Goal: Transaction & Acquisition: Purchase product/service

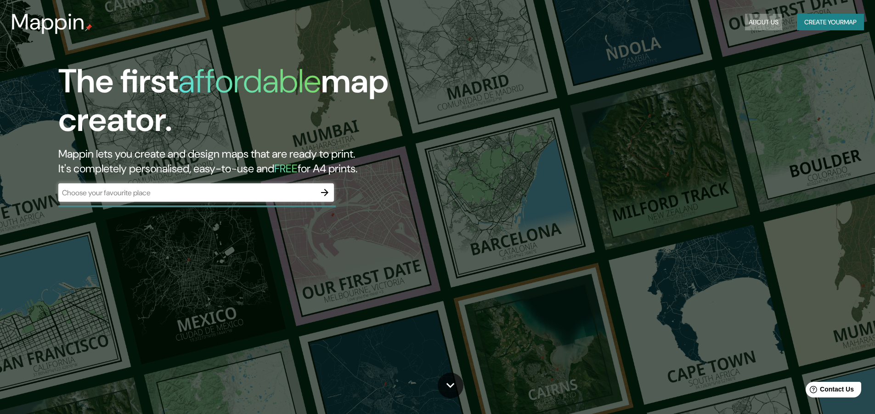
click at [766, 20] on button "About Us" at bounding box center [763, 22] width 37 height 17
click at [800, 21] on button "Create your map" at bounding box center [830, 22] width 67 height 17
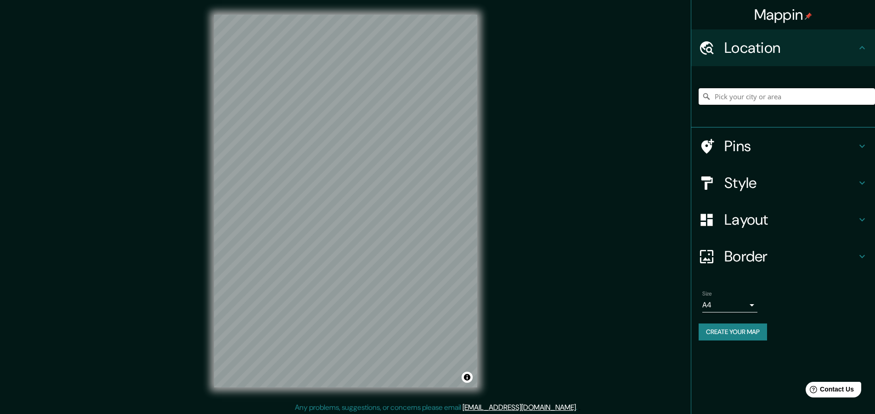
click at [721, 97] on input "Pick your city or area" at bounding box center [786, 96] width 176 height 17
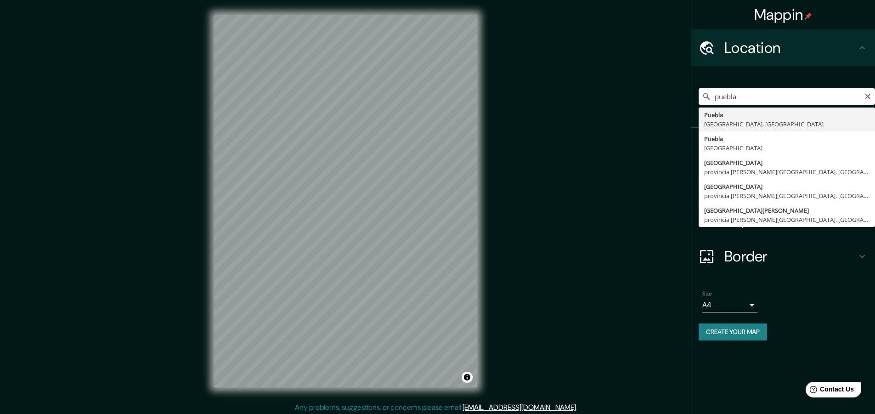
type input "Puebla, Puebla, México"
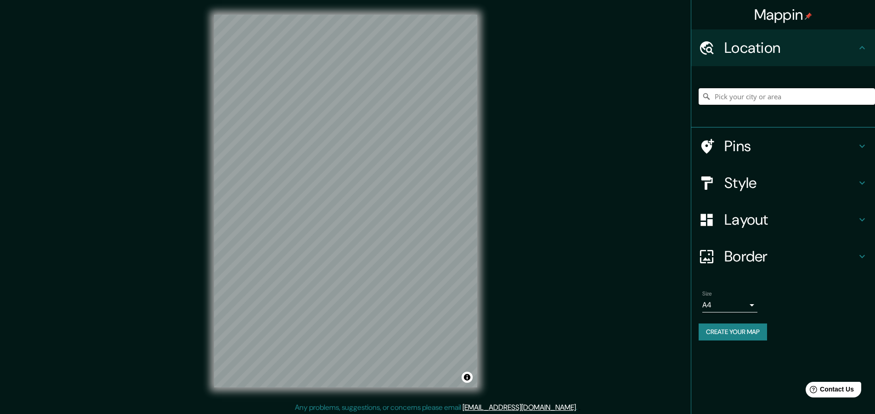
click at [729, 98] on input "Pick your city or area" at bounding box center [786, 96] width 176 height 17
type input "Calle La Tona 25, 41540 La Puebla de Cazalla, provincia de Sevilla, España"
click at [868, 97] on icon "Clear" at bounding box center [868, 97] width 6 height 6
click at [868, 97] on input "La Puebla de Cazalla, provincia de Sevilla, España" at bounding box center [786, 96] width 176 height 17
click at [859, 97] on input "La Puebla de Cazalla, provincia de Sevilla, España" at bounding box center [786, 96] width 176 height 17
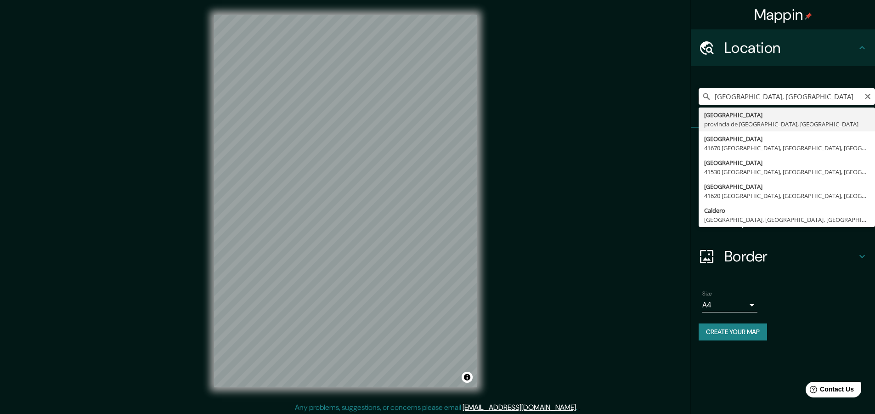
click at [834, 98] on input "La Puebla de Cazalla, provinciaña" at bounding box center [786, 96] width 176 height 17
type input "L"
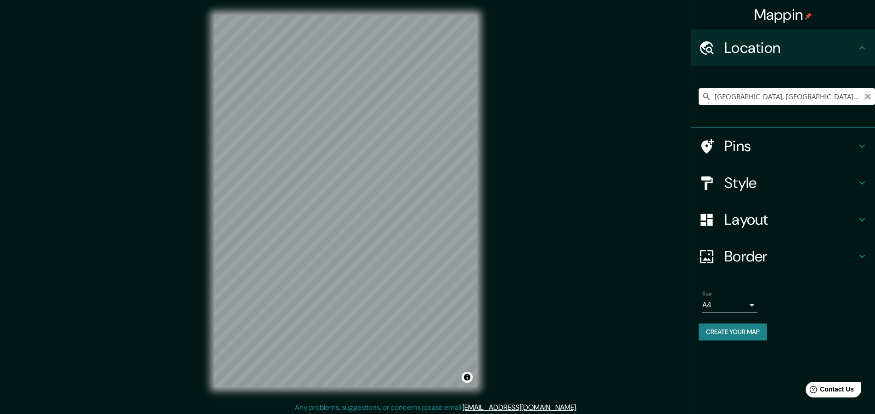
type input "La Puebla de Cazalla, provincia de Sevilla, España"
click at [867, 97] on icon "Clear" at bounding box center [868, 97] width 6 height 6
click at [728, 98] on input "Pick your city or area" at bounding box center [786, 96] width 176 height 17
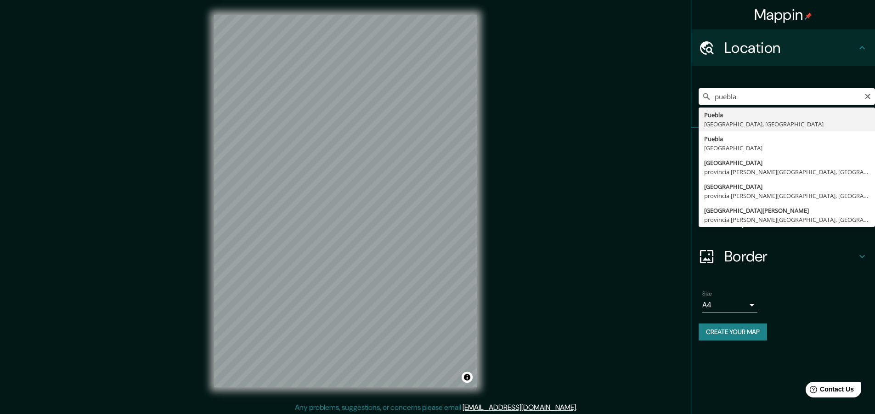
type input "Puebla, Puebla, México"
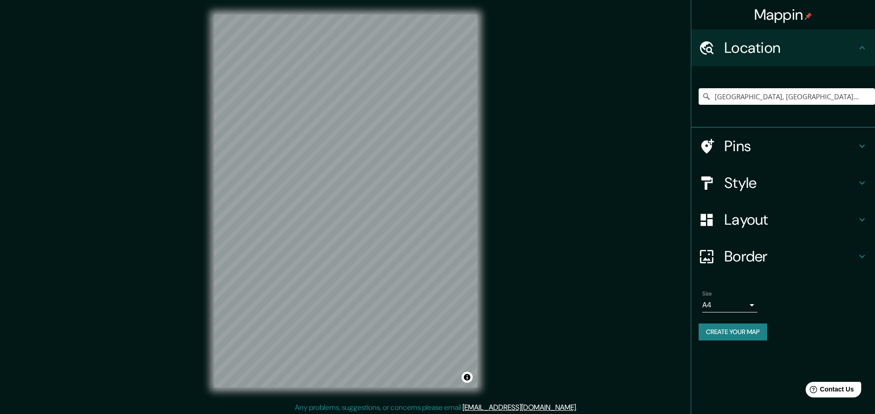
click at [739, 254] on h4 "Border" at bounding box center [790, 256] width 132 height 18
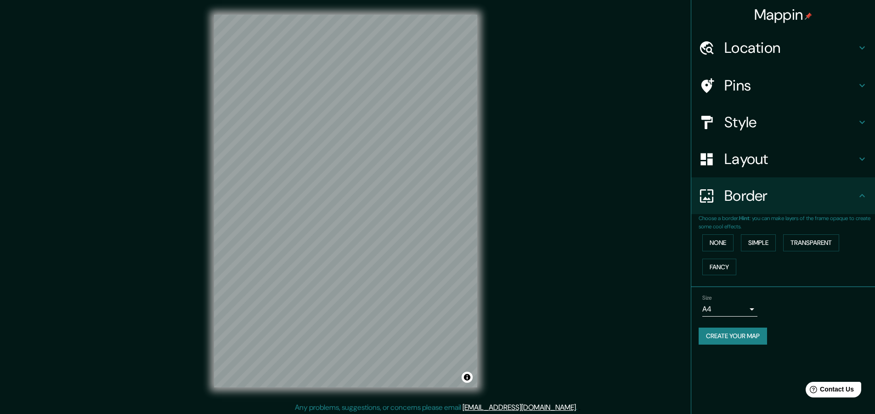
click at [743, 49] on h4 "Location" at bounding box center [790, 48] width 132 height 18
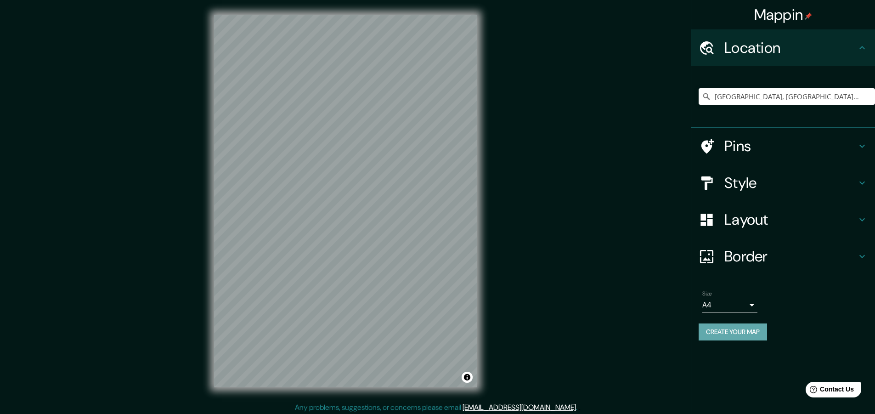
click at [741, 332] on button "Create your map" at bounding box center [732, 331] width 68 height 17
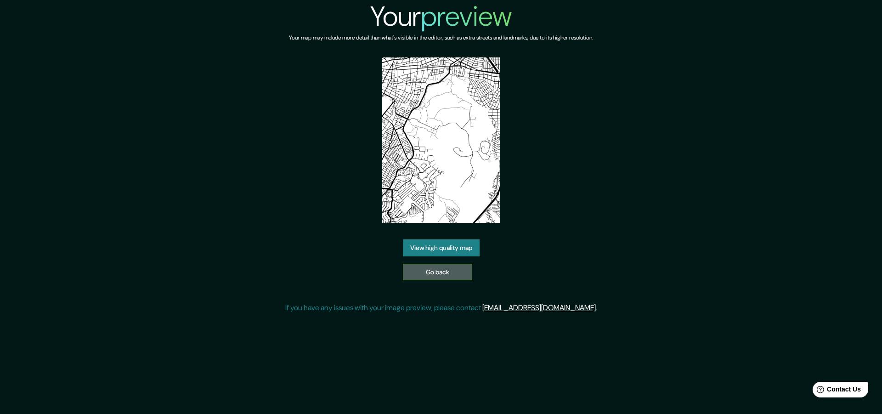
click at [439, 269] on link "Go back" at bounding box center [437, 272] width 69 height 17
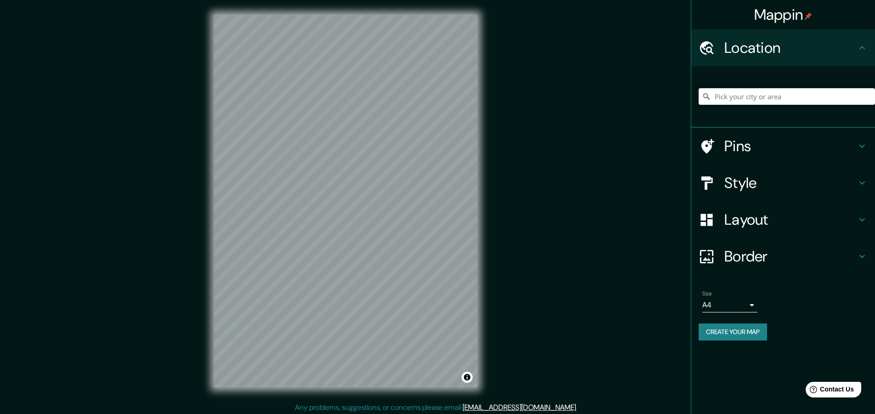
drag, startPoint x: 748, startPoint y: 329, endPoint x: 781, endPoint y: 304, distance: 41.9
click at [781, 304] on div "Size A4 single Create your map" at bounding box center [782, 317] width 169 height 61
click at [721, 219] on div at bounding box center [711, 220] width 26 height 16
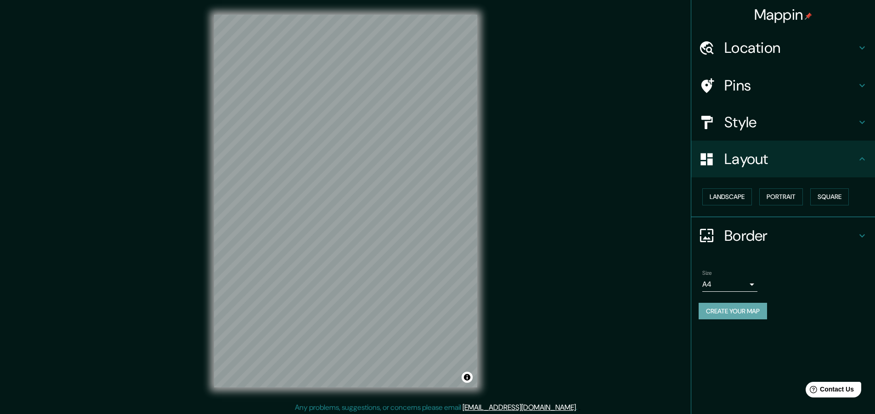
click at [736, 307] on button "Create your map" at bounding box center [732, 311] width 68 height 17
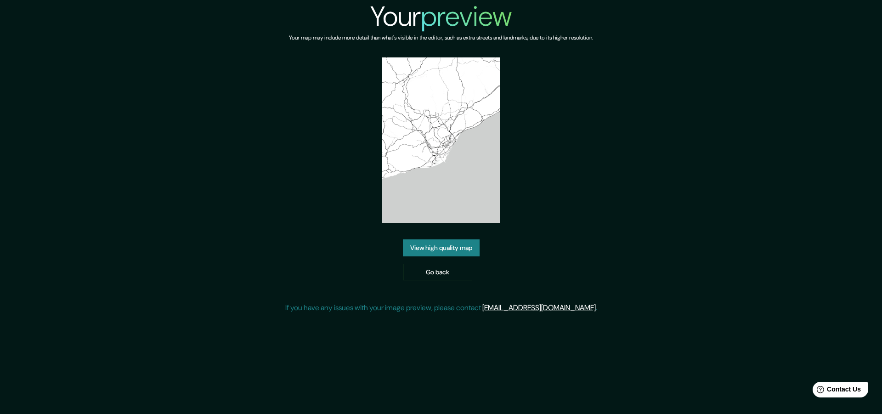
click at [436, 269] on link "Go back" at bounding box center [437, 272] width 69 height 17
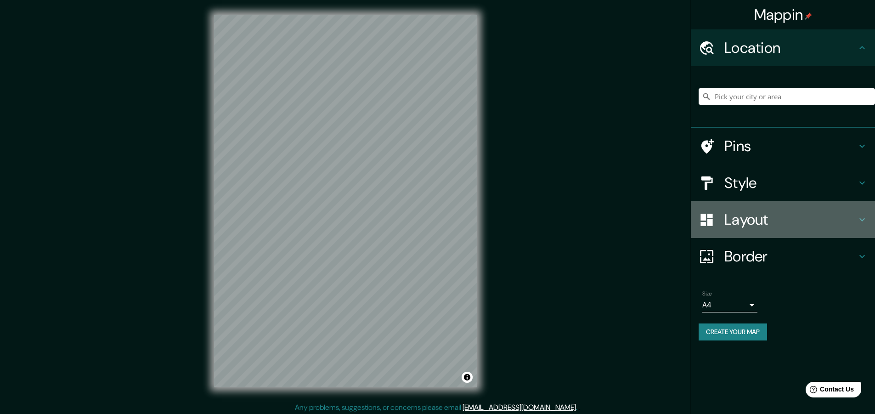
click at [730, 222] on h4 "Layout" at bounding box center [790, 219] width 132 height 18
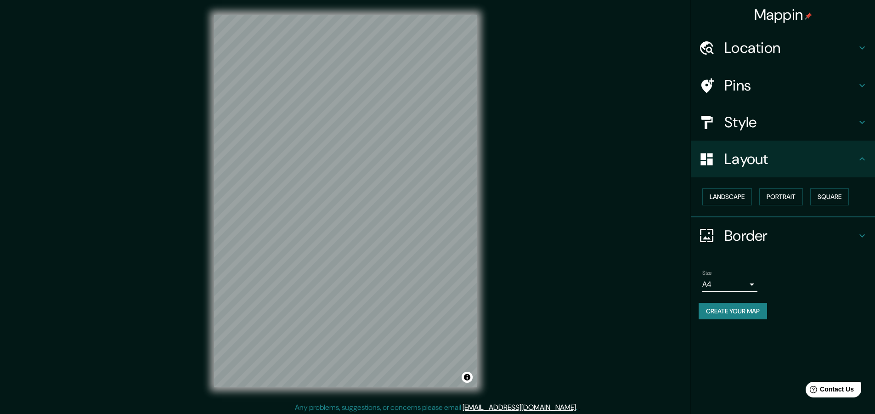
click at [714, 310] on button "Create your map" at bounding box center [732, 311] width 68 height 17
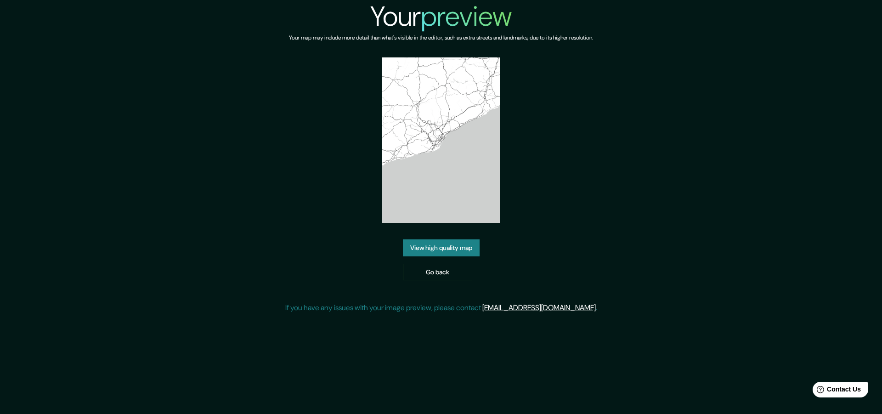
click at [435, 249] on link "View high quality map" at bounding box center [441, 247] width 77 height 17
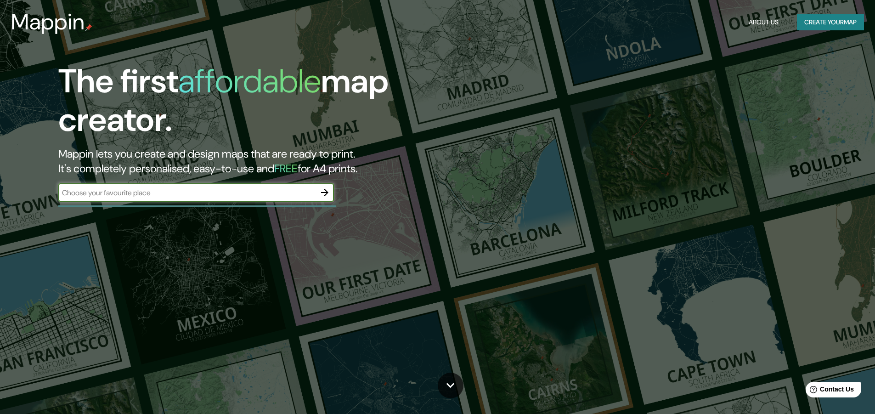
click at [255, 193] on input "text" at bounding box center [186, 192] width 257 height 11
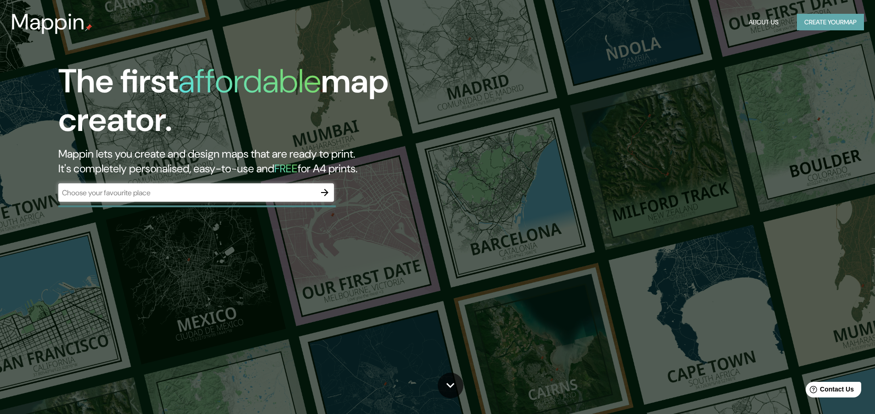
click at [837, 19] on button "Create your map" at bounding box center [830, 22] width 67 height 17
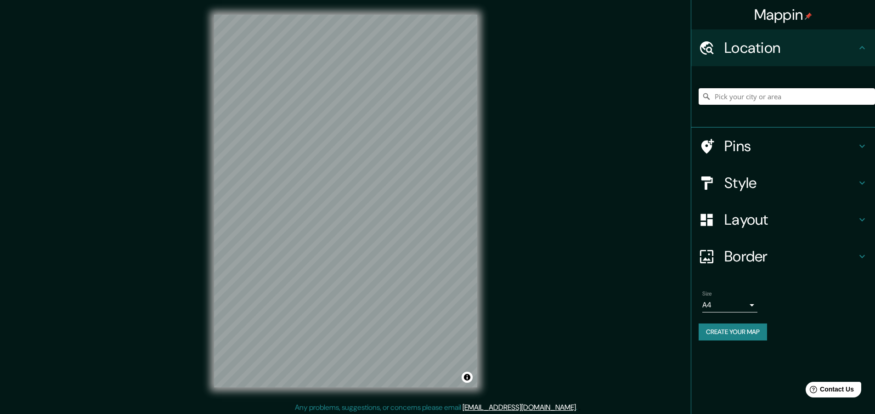
click at [727, 100] on input "Pick your city or area" at bounding box center [786, 96] width 176 height 17
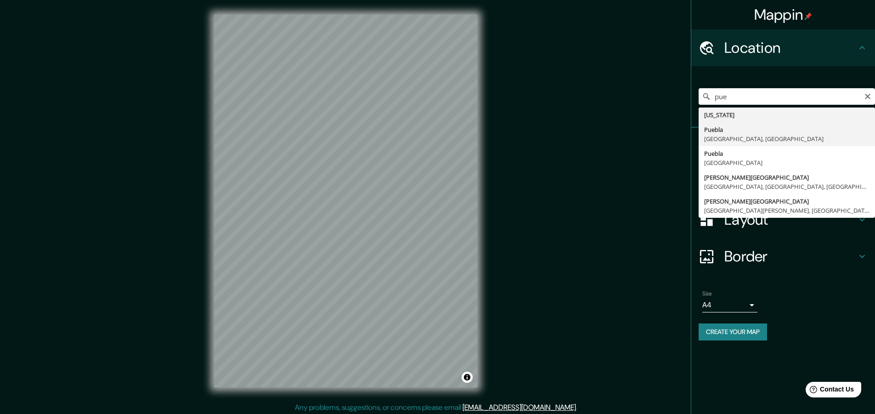
type input "Puebla, Puebla, México"
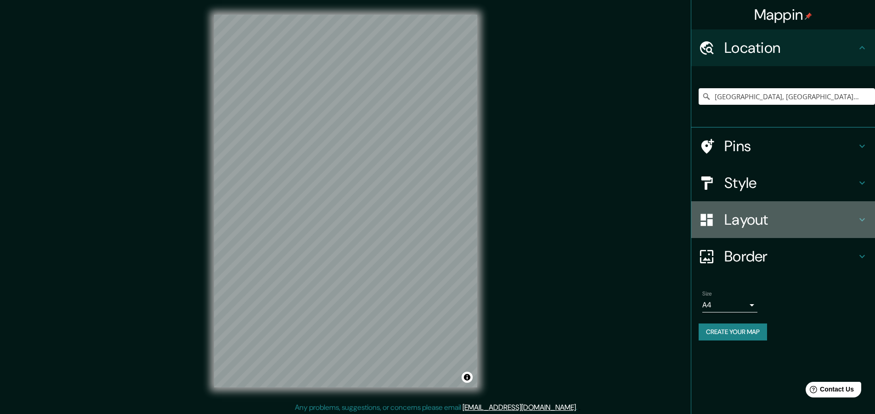
click at [760, 217] on h4 "Layout" at bounding box center [790, 219] width 132 height 18
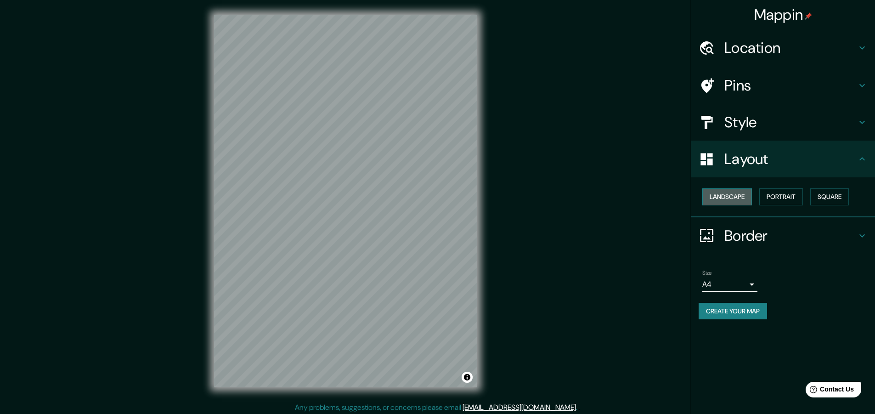
click at [728, 197] on button "Landscape" at bounding box center [727, 196] width 50 height 17
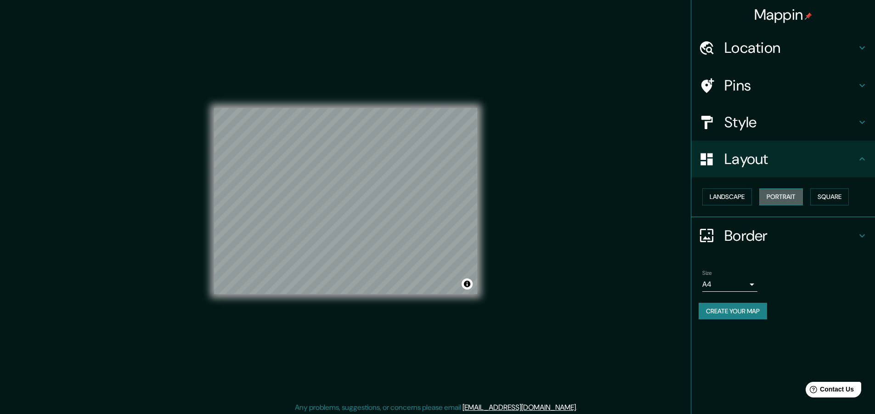
click at [783, 196] on button "Portrait" at bounding box center [781, 196] width 44 height 17
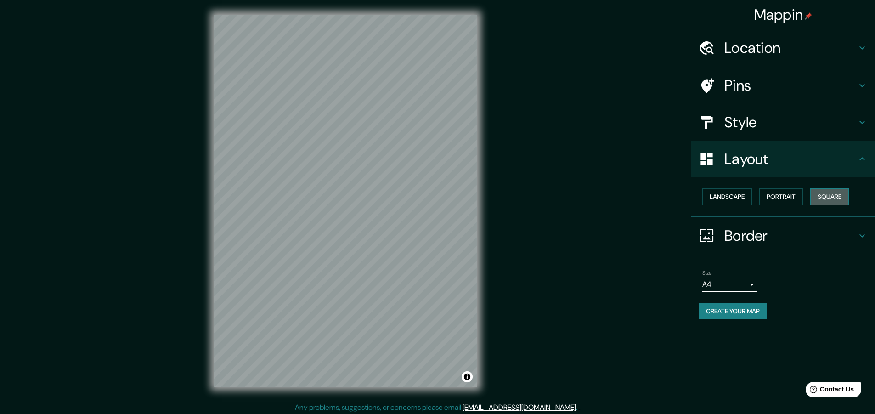
click at [823, 195] on button "Square" at bounding box center [829, 196] width 39 height 17
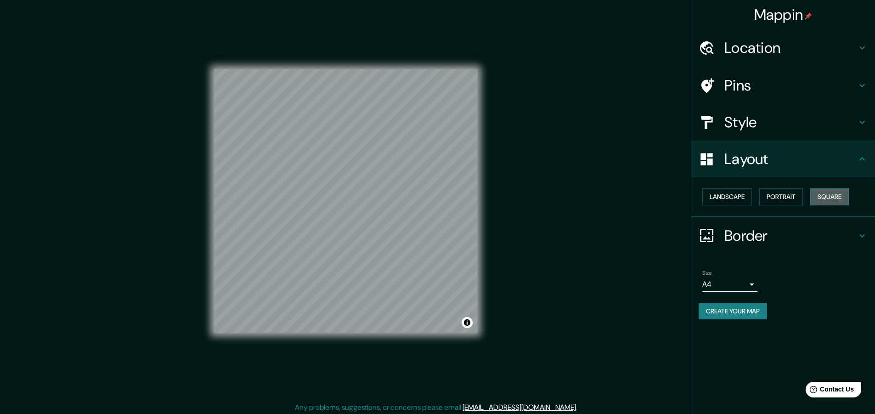
click at [835, 197] on button "Square" at bounding box center [829, 196] width 39 height 17
click at [779, 197] on button "Portrait" at bounding box center [781, 196] width 44 height 17
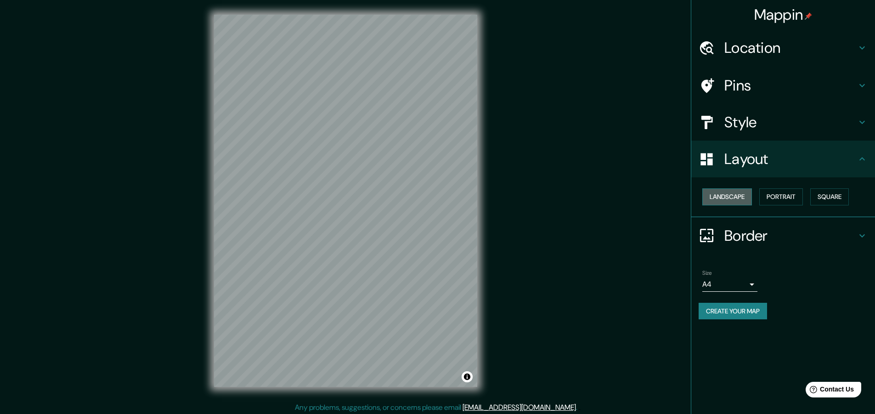
click at [722, 199] on button "Landscape" at bounding box center [727, 196] width 50 height 17
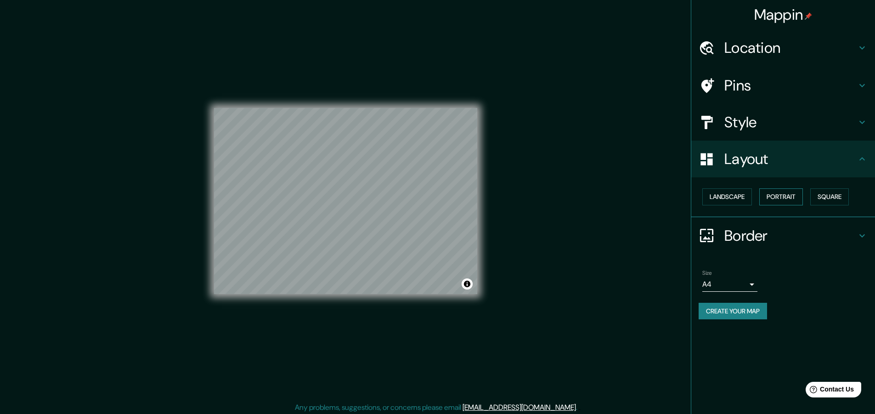
click at [773, 195] on button "Portrait" at bounding box center [781, 196] width 44 height 17
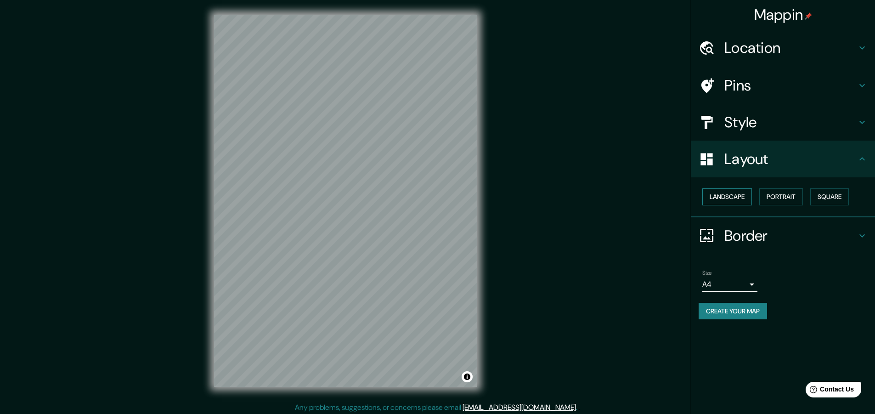
click at [724, 195] on button "Landscape" at bounding box center [727, 196] width 50 height 17
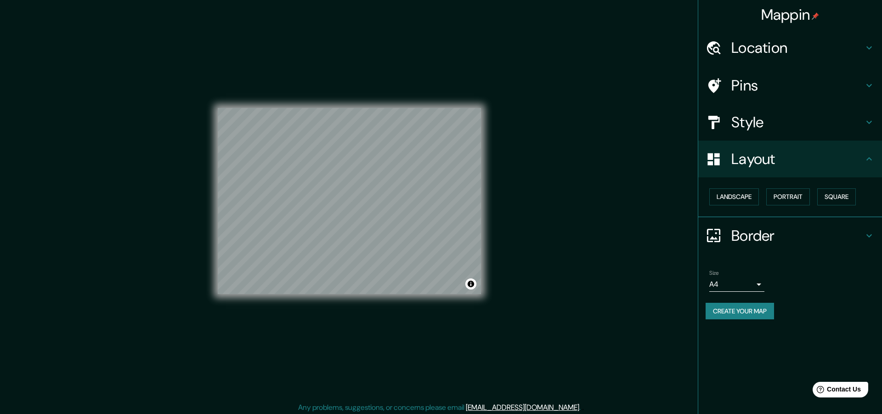
click at [751, 283] on body "Mappin Location Puebla, Puebla, México Pins Style Layout Landscape Portrait Squ…" at bounding box center [441, 207] width 882 height 414
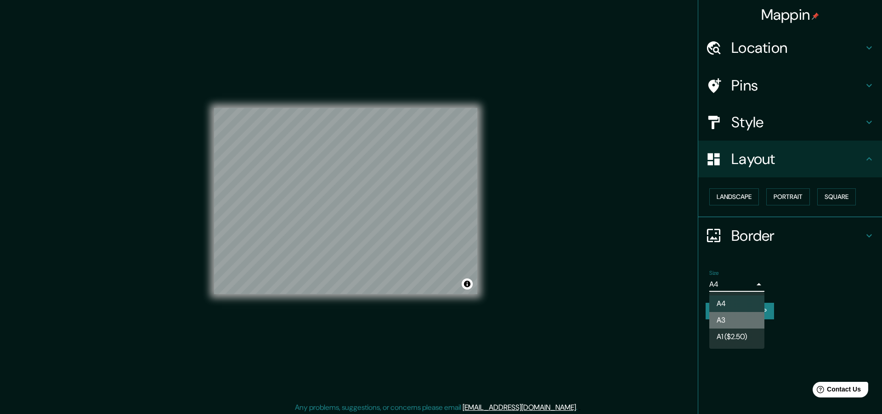
click at [728, 319] on li "A3" at bounding box center [736, 320] width 55 height 17
type input "a4"
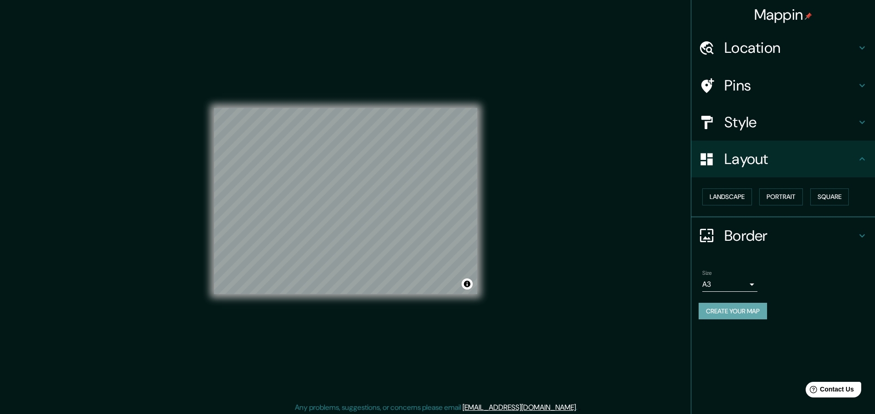
click at [727, 310] on button "Create your map" at bounding box center [732, 311] width 68 height 17
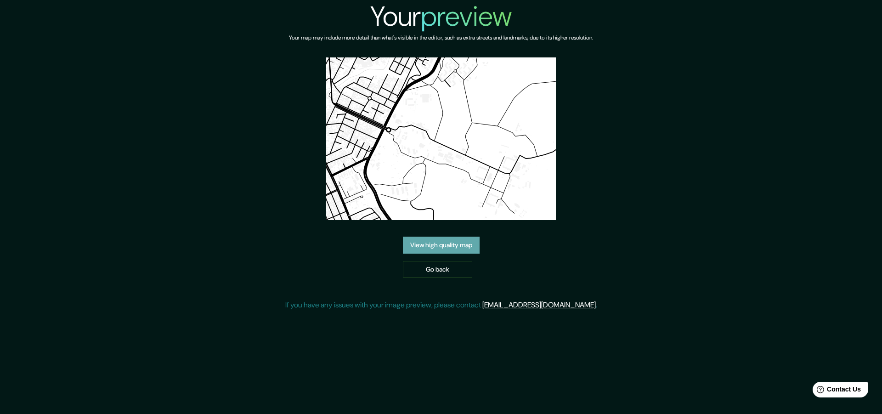
click at [439, 247] on link "View high quality map" at bounding box center [441, 245] width 77 height 17
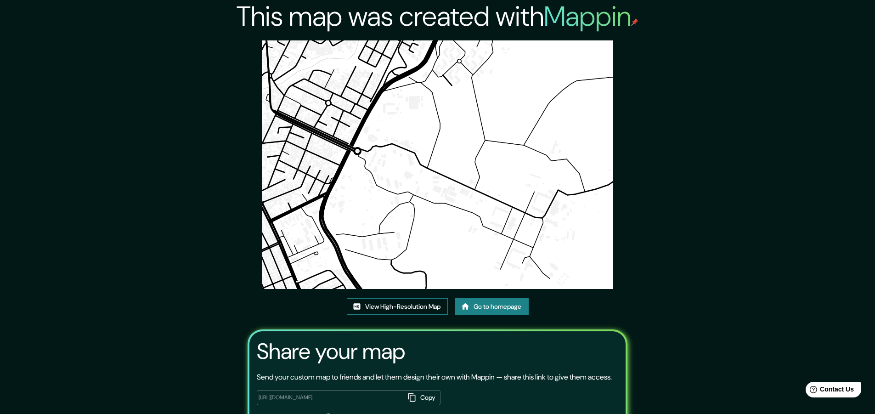
click at [402, 306] on link "View High-Resolution Map" at bounding box center [397, 306] width 101 height 17
